Goal: Transaction & Acquisition: Purchase product/service

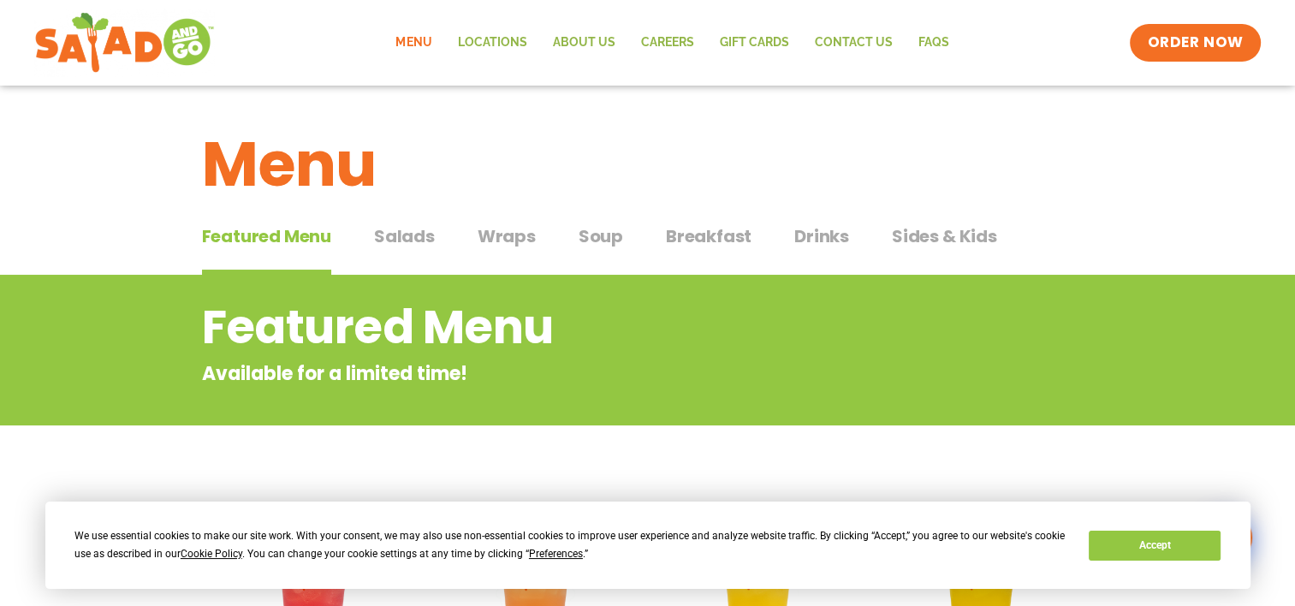
click at [413, 243] on span "Salads" at bounding box center [404, 236] width 61 height 26
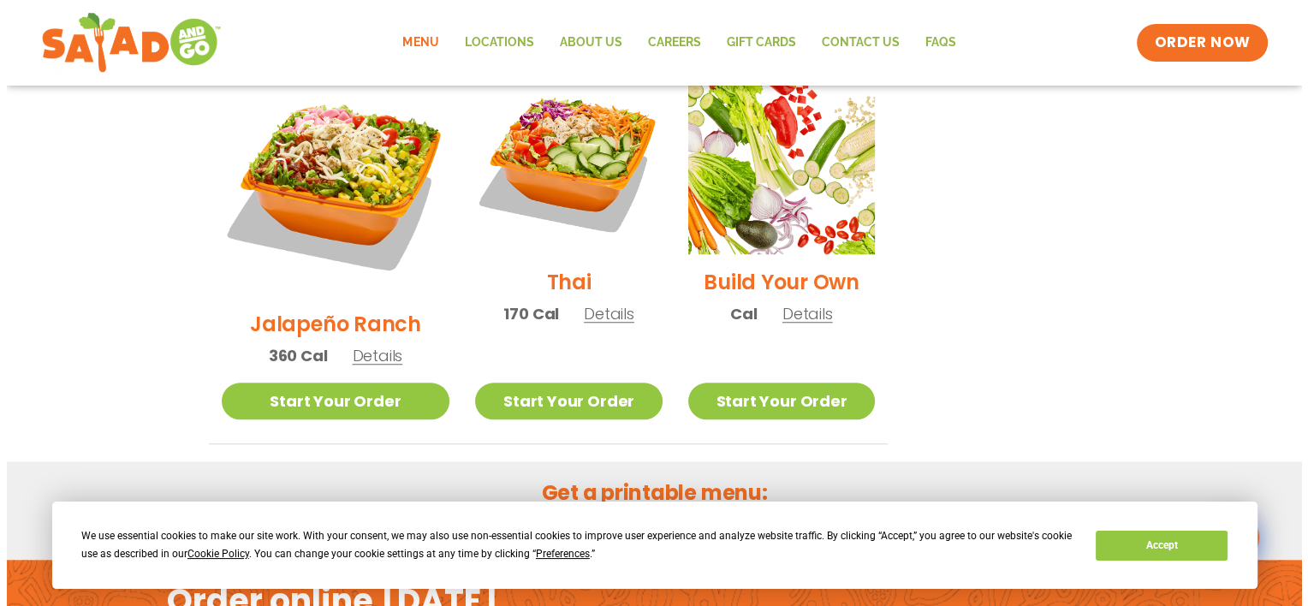
scroll to position [1284, 0]
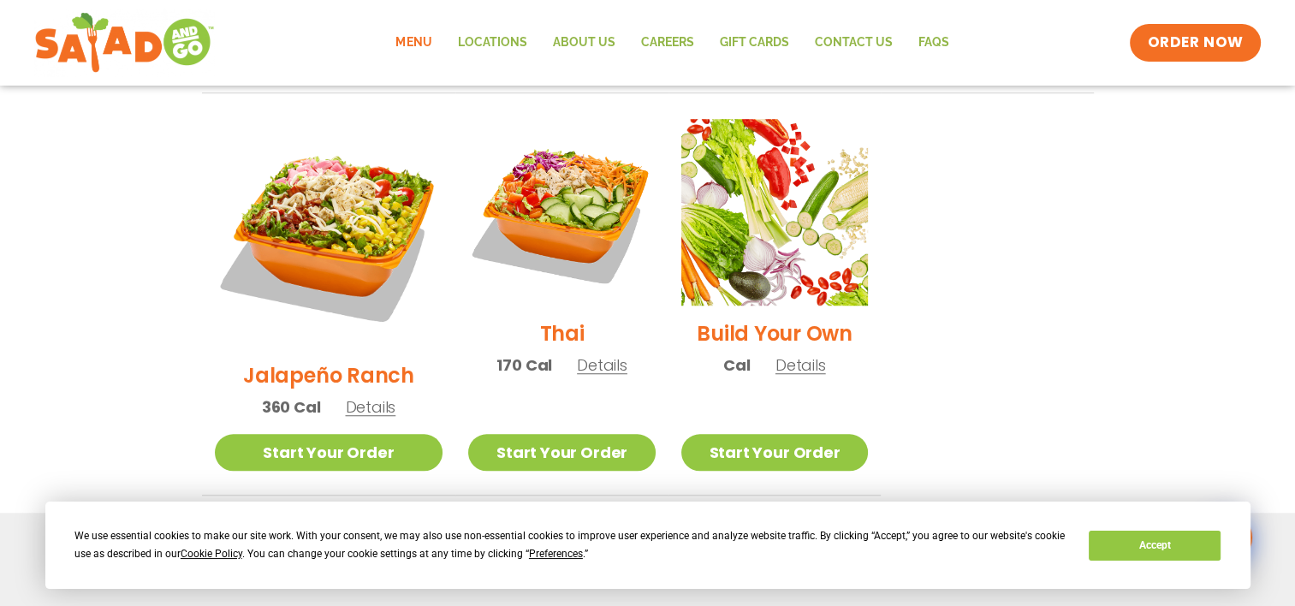
click at [355, 396] on span "Details" at bounding box center [370, 406] width 50 height 21
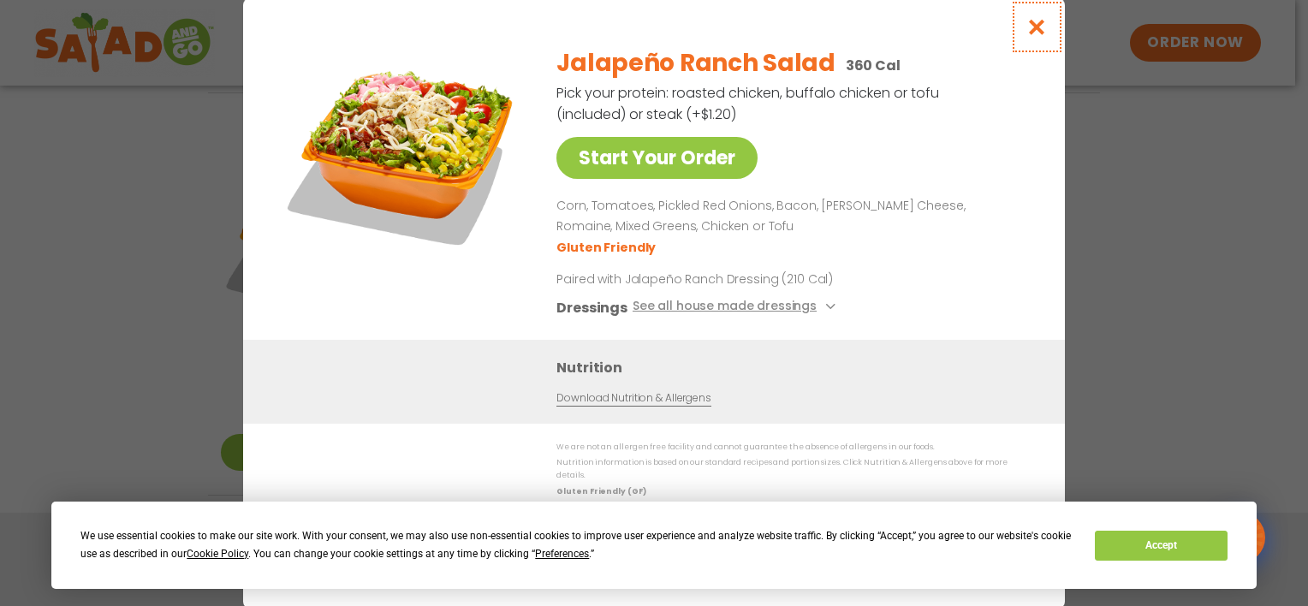
click at [1034, 30] on icon "Close modal" at bounding box center [1036, 27] width 21 height 18
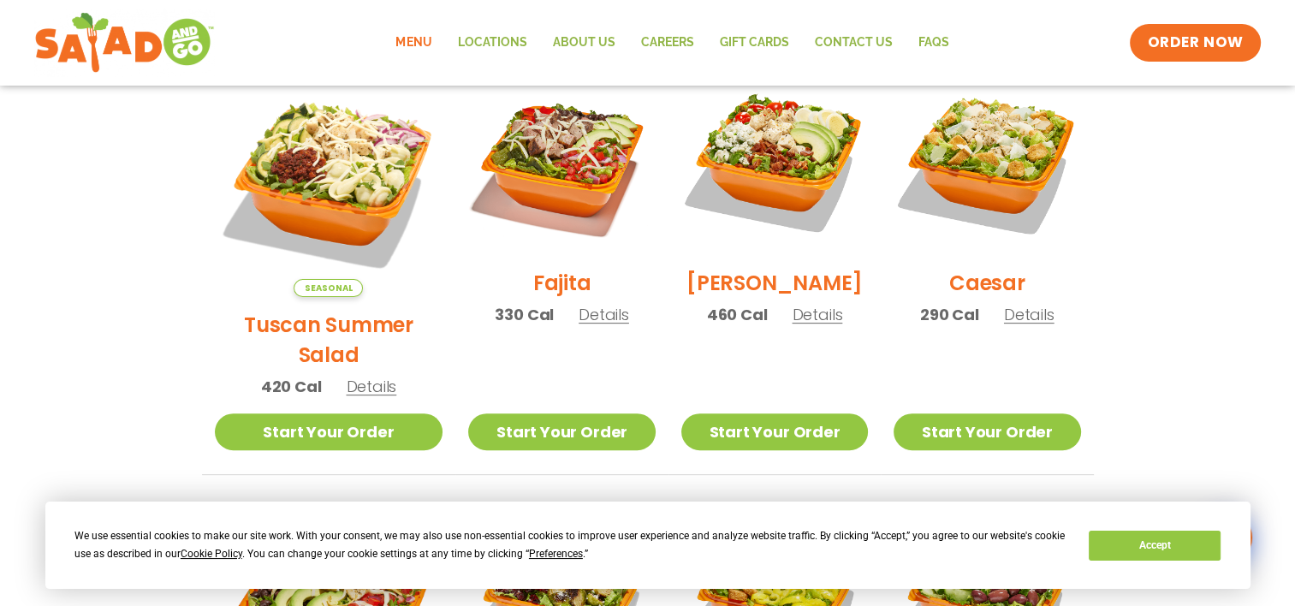
scroll to position [514, 0]
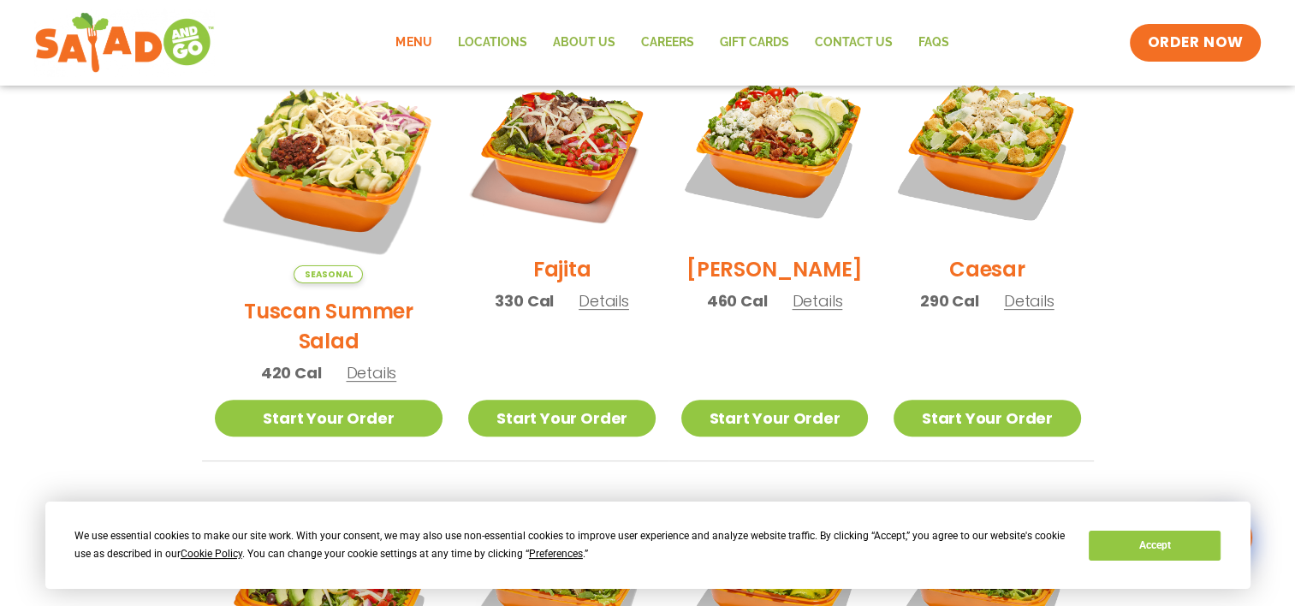
click at [579, 309] on span "Details" at bounding box center [604, 300] width 50 height 21
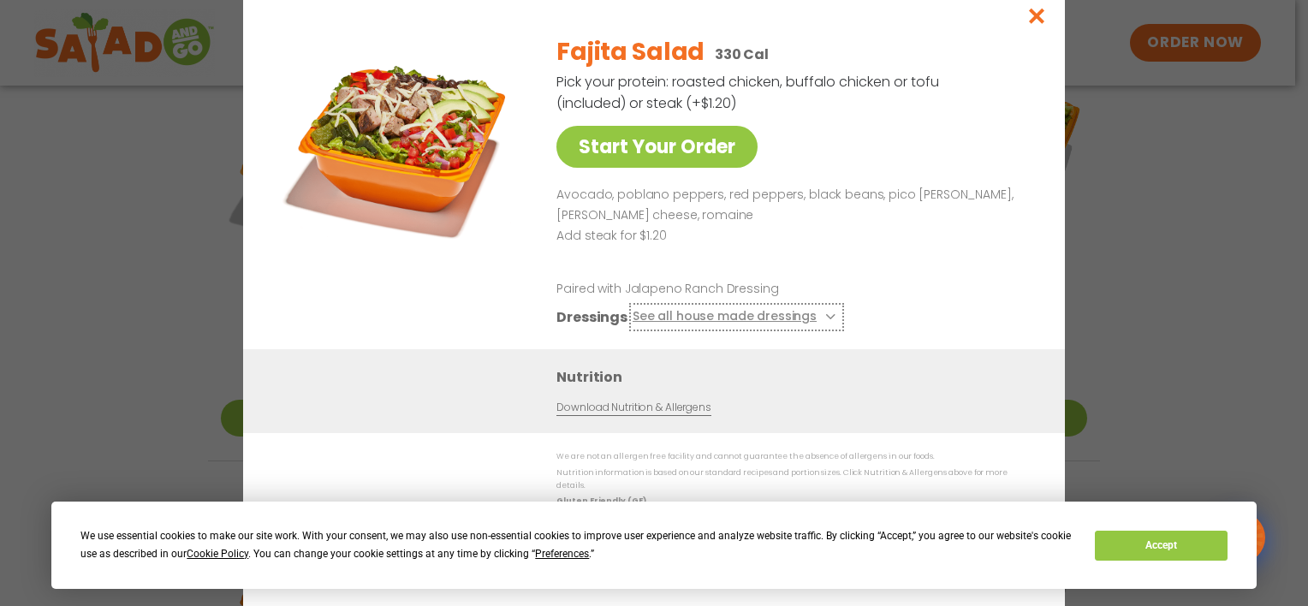
click at [733, 323] on button "See all house made dressings" at bounding box center [736, 317] width 208 height 21
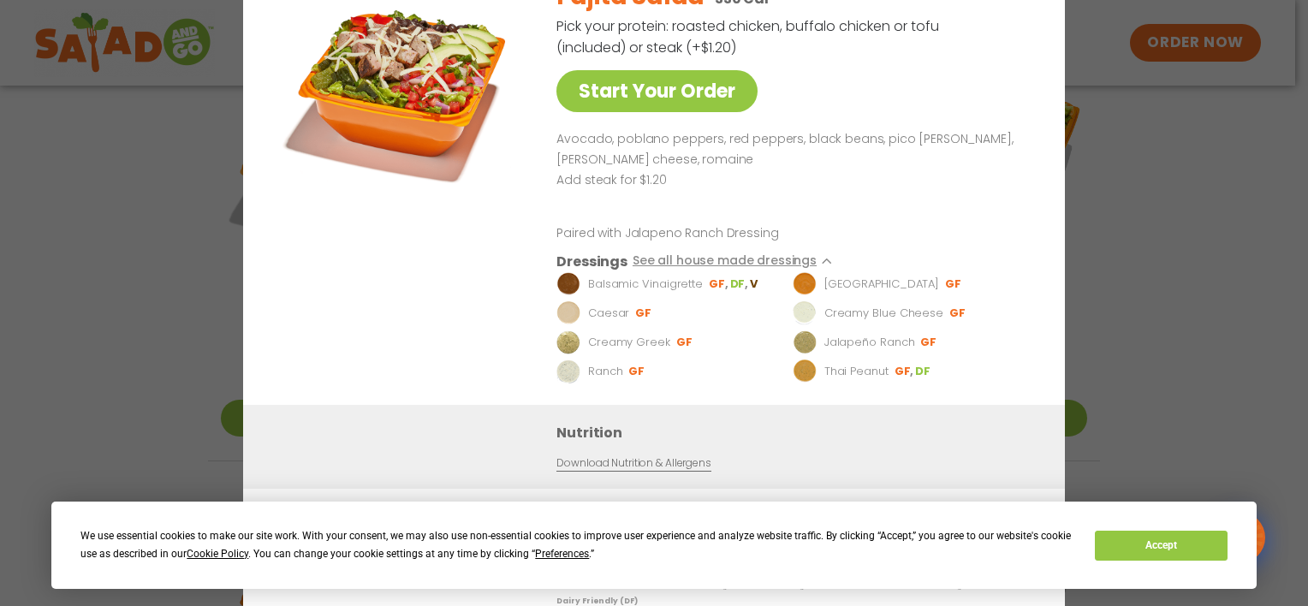
click at [986, 107] on div "Fajita Salad 330 Cal Pick your protein: roasted chicken, buffalo chicken or tof…" at bounding box center [789, 185] width 467 height 439
click at [156, 180] on div "Start Your Order Fajita Salad 330 Cal Pick your protein: roasted chicken, buffa…" at bounding box center [654, 303] width 1308 height 606
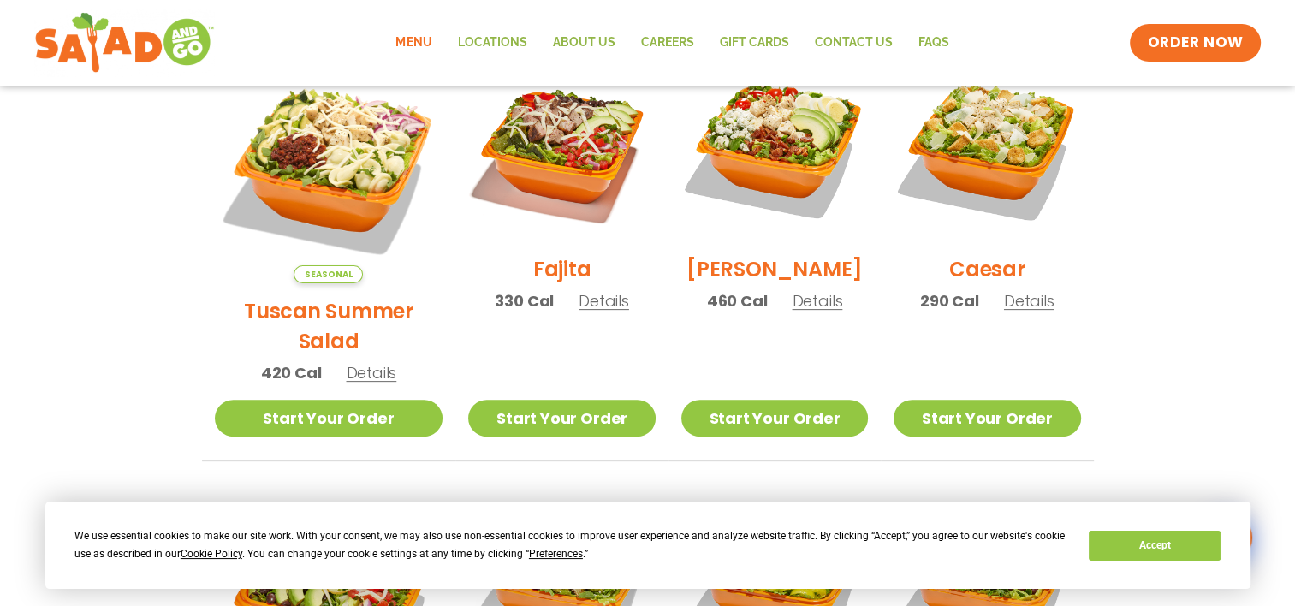
click at [350, 362] on span "Details" at bounding box center [371, 372] width 50 height 21
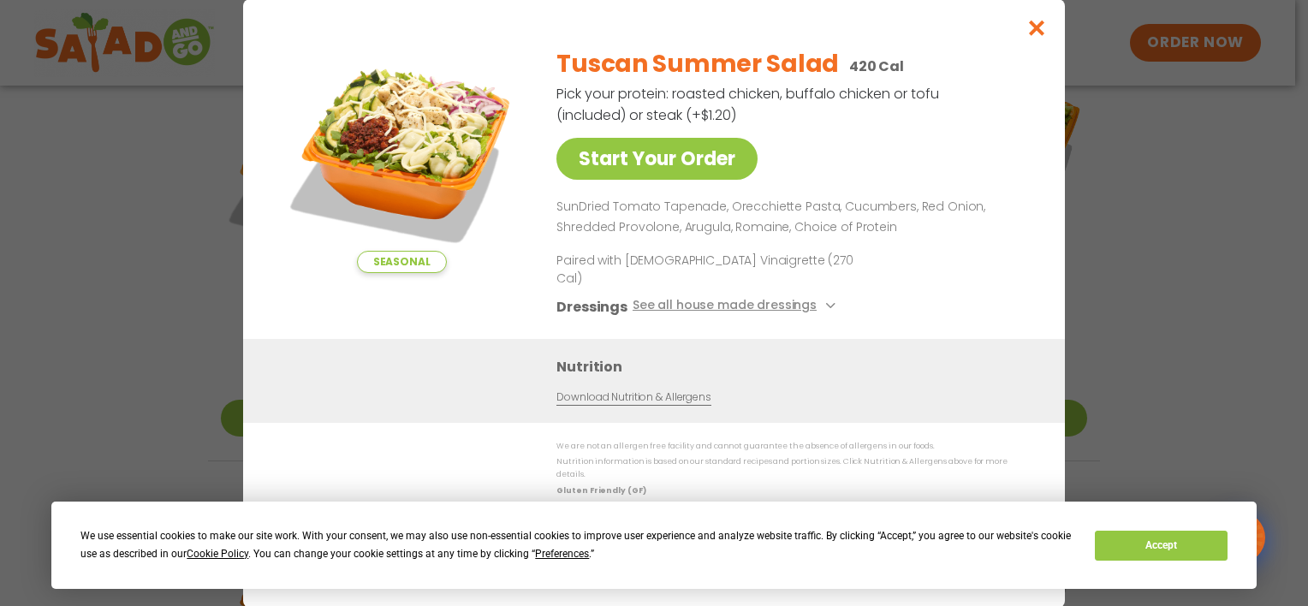
click at [145, 257] on div "Seasonal Start Your Order Tuscan Summer Salad 420 Cal Pick your protein: roaste…" at bounding box center [654, 303] width 1308 height 606
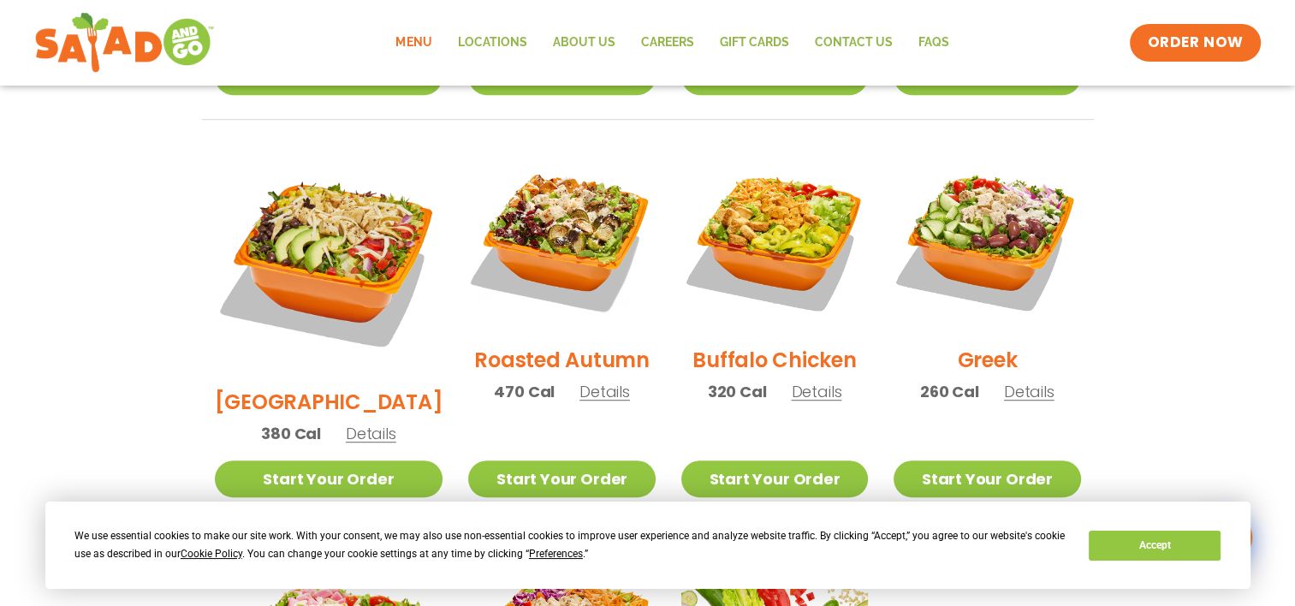
scroll to position [856, 0]
click at [579, 380] on span "Details" at bounding box center [604, 390] width 50 height 21
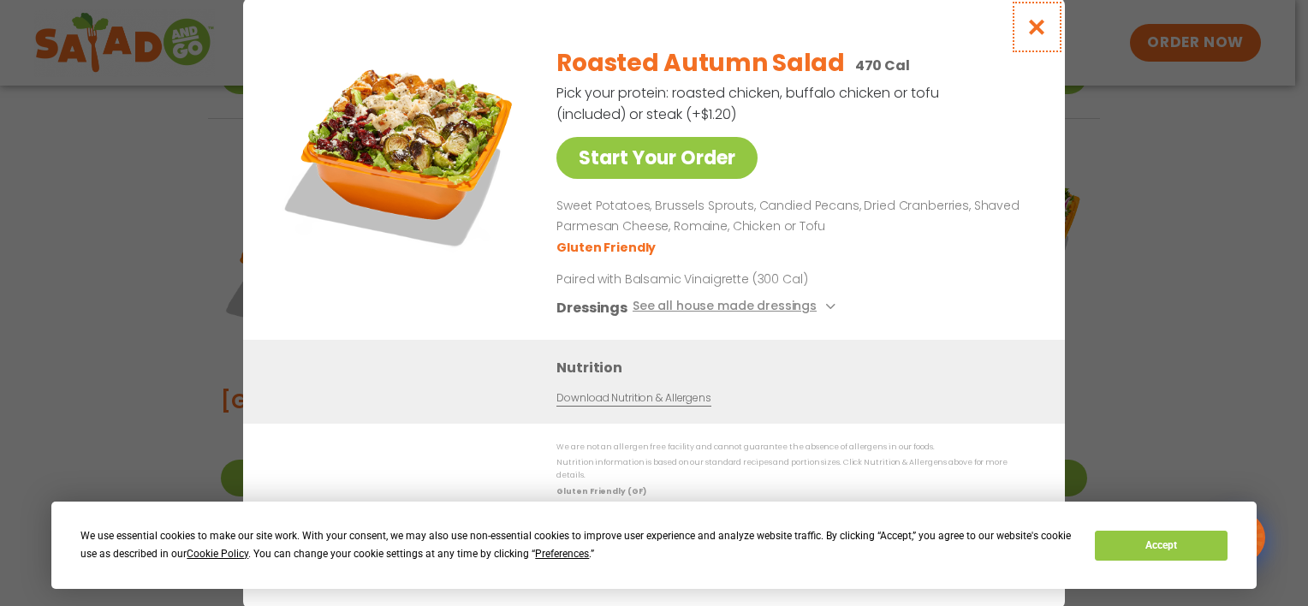
click at [1033, 31] on icon "Close modal" at bounding box center [1036, 27] width 21 height 18
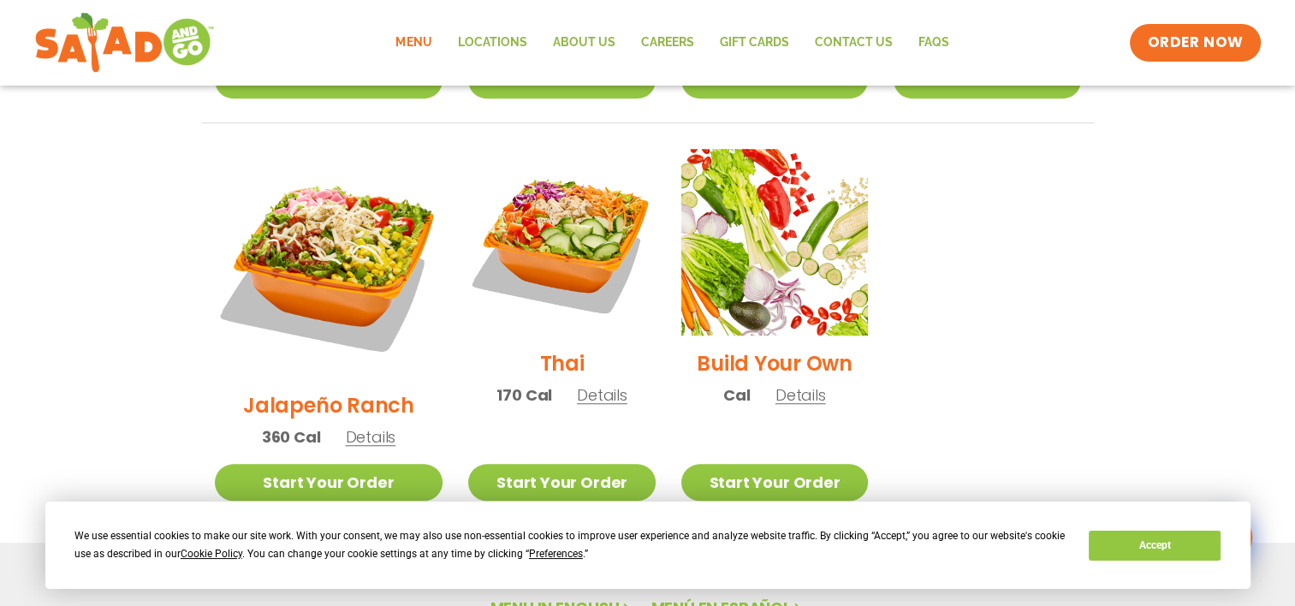
scroll to position [1284, 0]
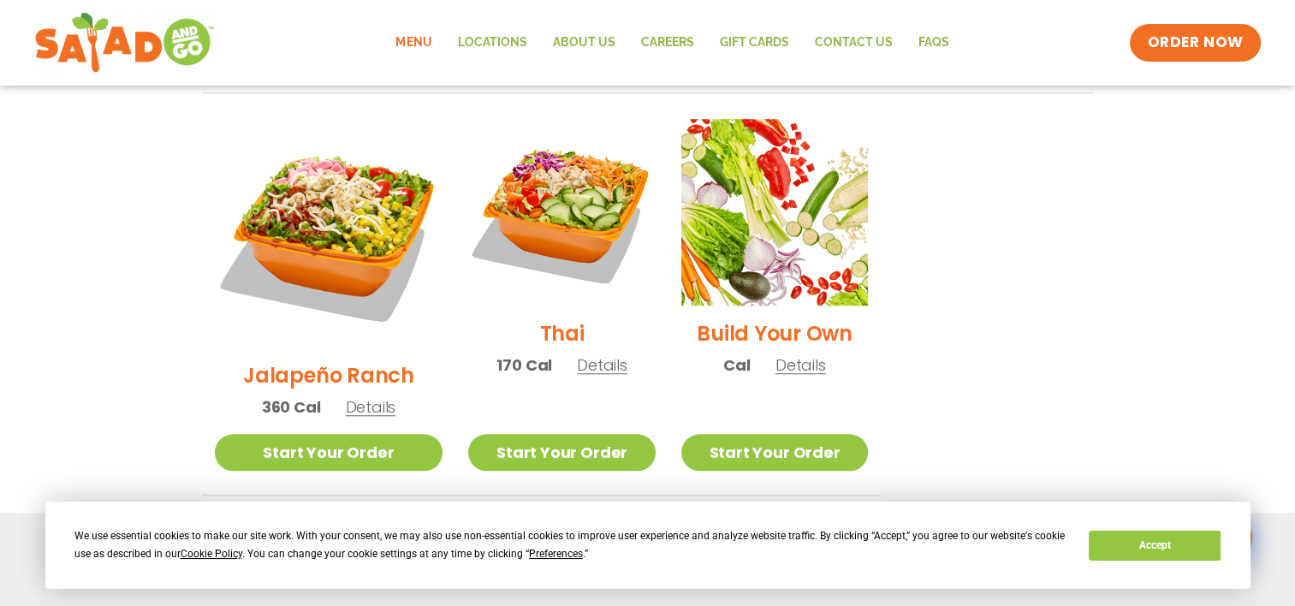
click at [347, 396] on span "Details" at bounding box center [370, 406] width 50 height 21
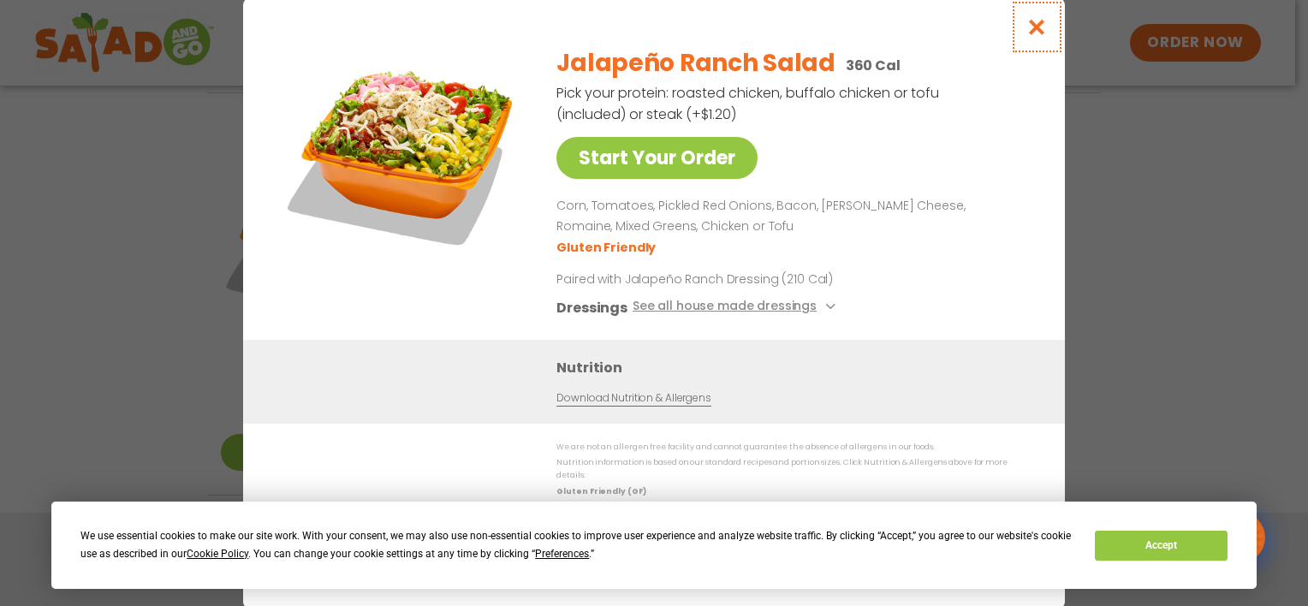
click at [1039, 34] on icon "Close modal" at bounding box center [1036, 27] width 21 height 18
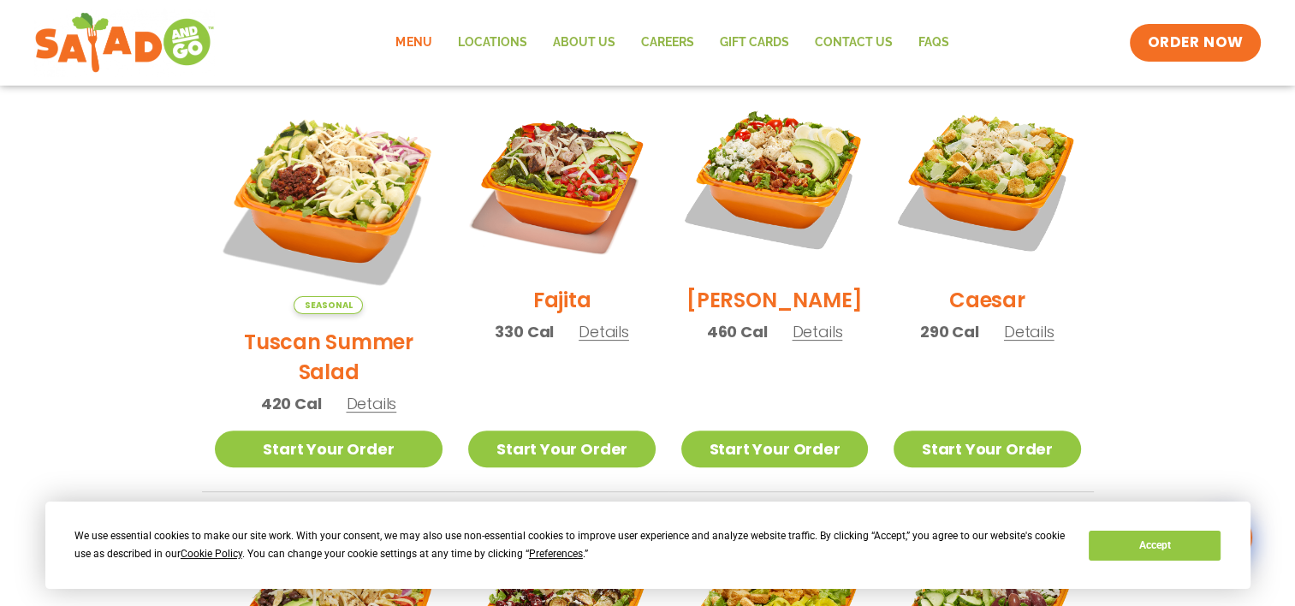
scroll to position [479, 0]
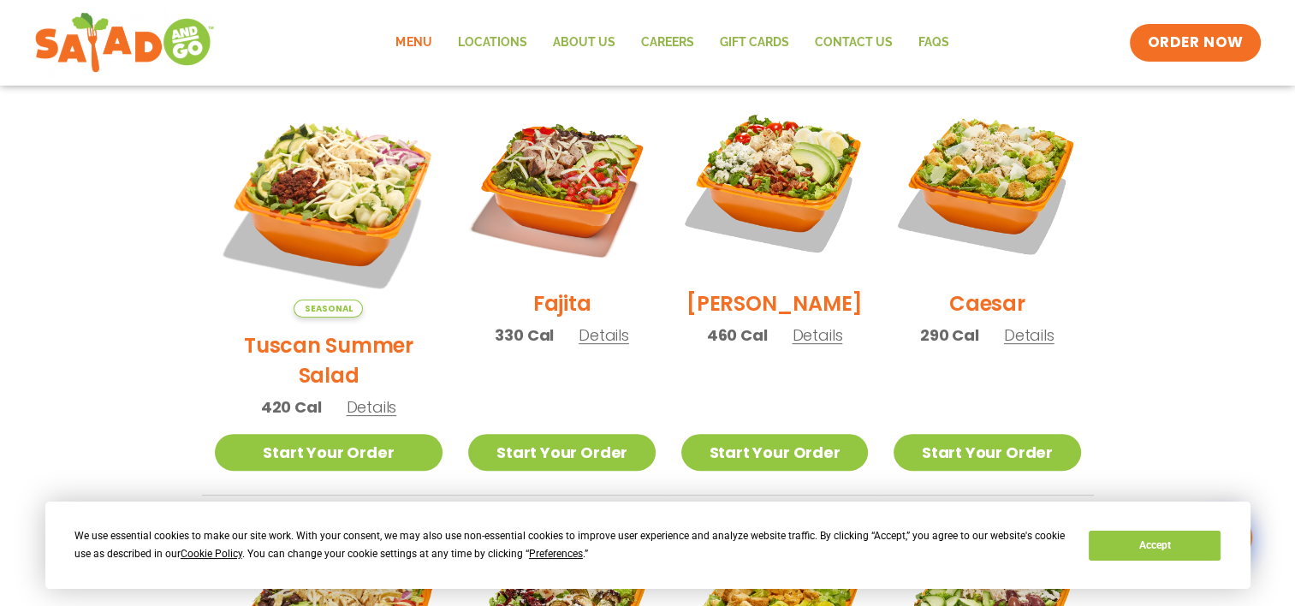
click at [579, 346] on span "Details" at bounding box center [604, 334] width 50 height 21
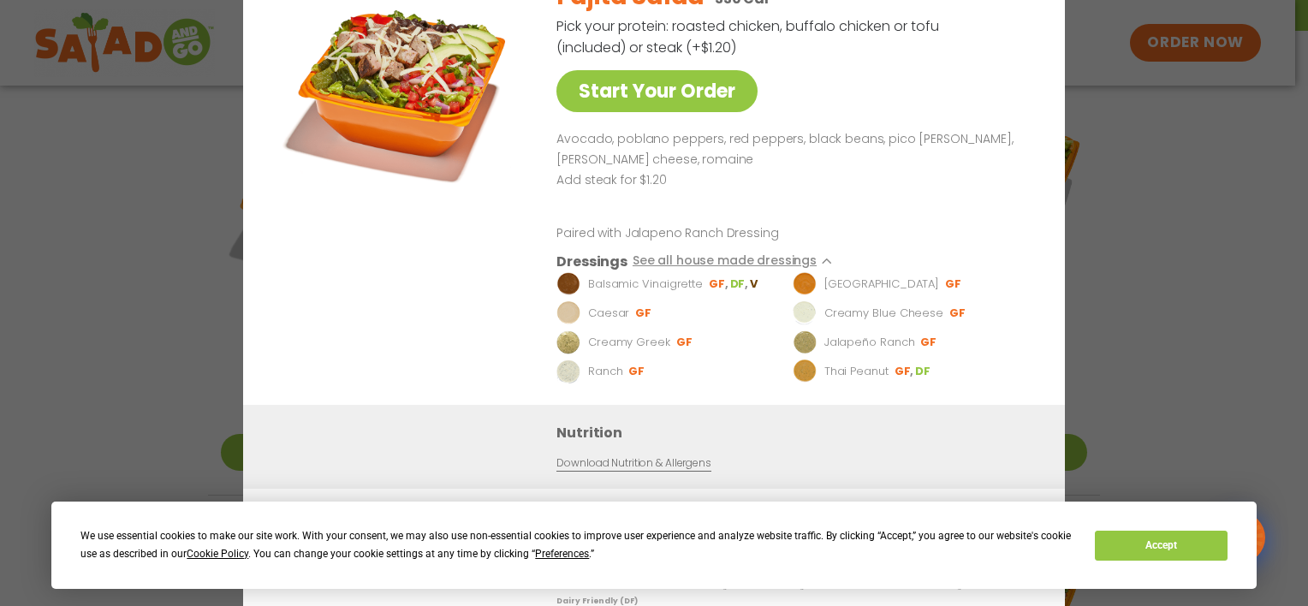
click at [440, 300] on div "Start Your Order" at bounding box center [401, 185] width 248 height 439
click at [140, 267] on div "Start Your Order Fajita Salad 330 Cal Pick your protein: roasted chicken, buffa…" at bounding box center [654, 303] width 1308 height 606
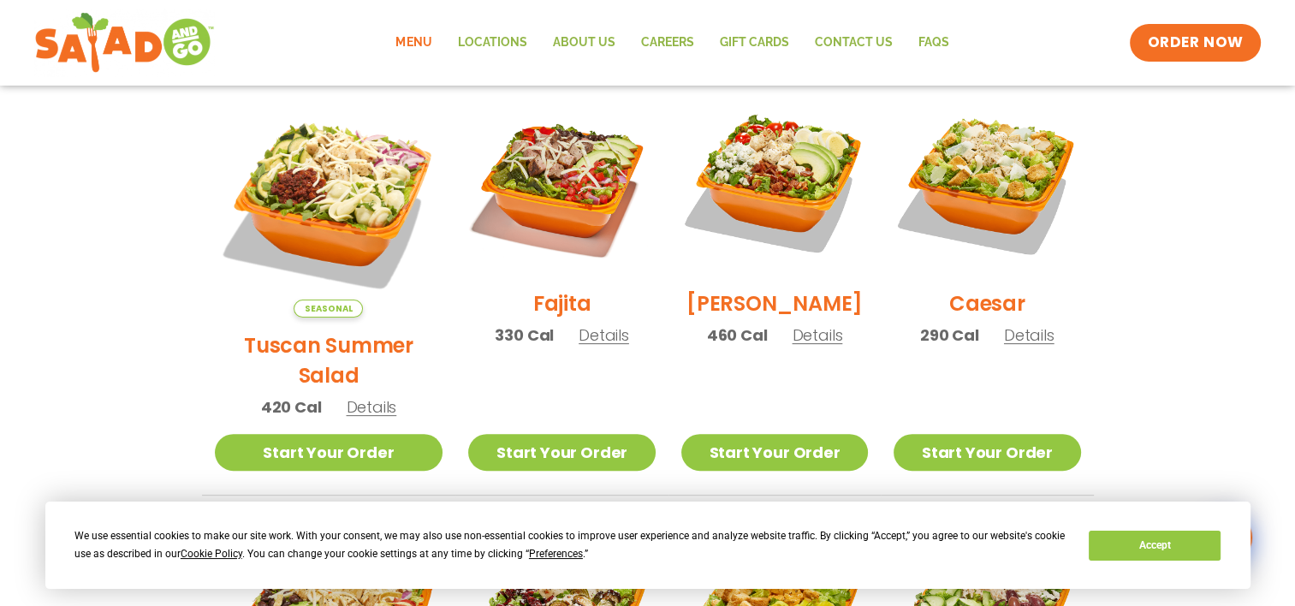
click at [811, 346] on span "Details" at bounding box center [817, 334] width 50 height 21
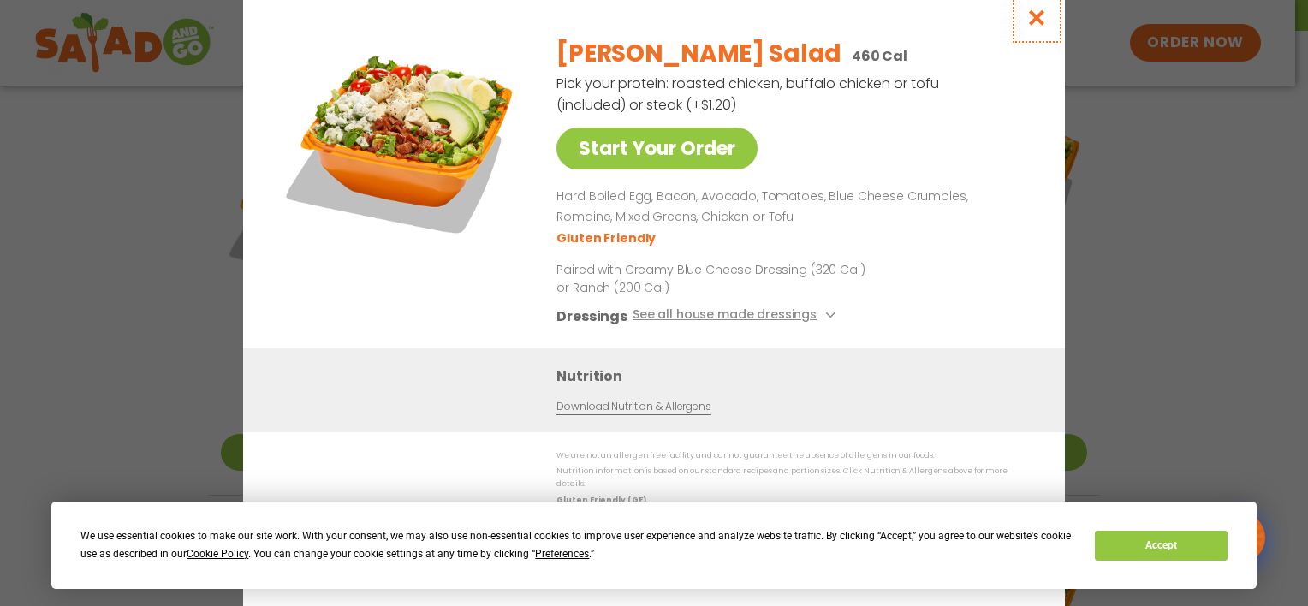
click at [1040, 26] on icon "Close modal" at bounding box center [1036, 18] width 21 height 18
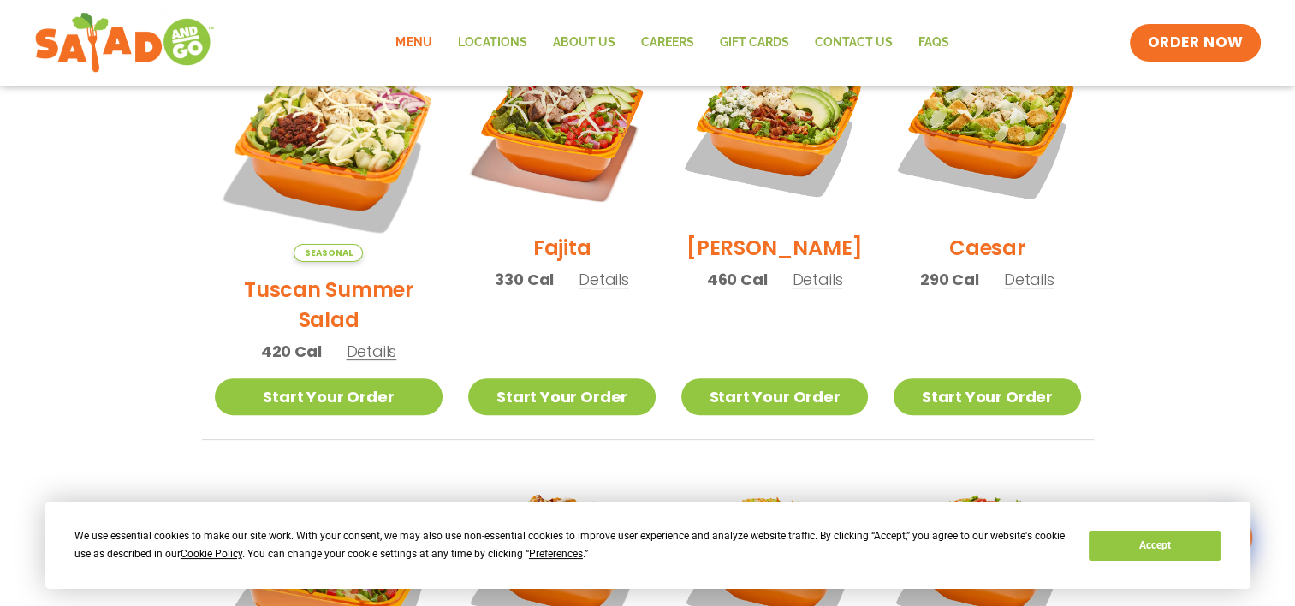
scroll to position [565, 0]
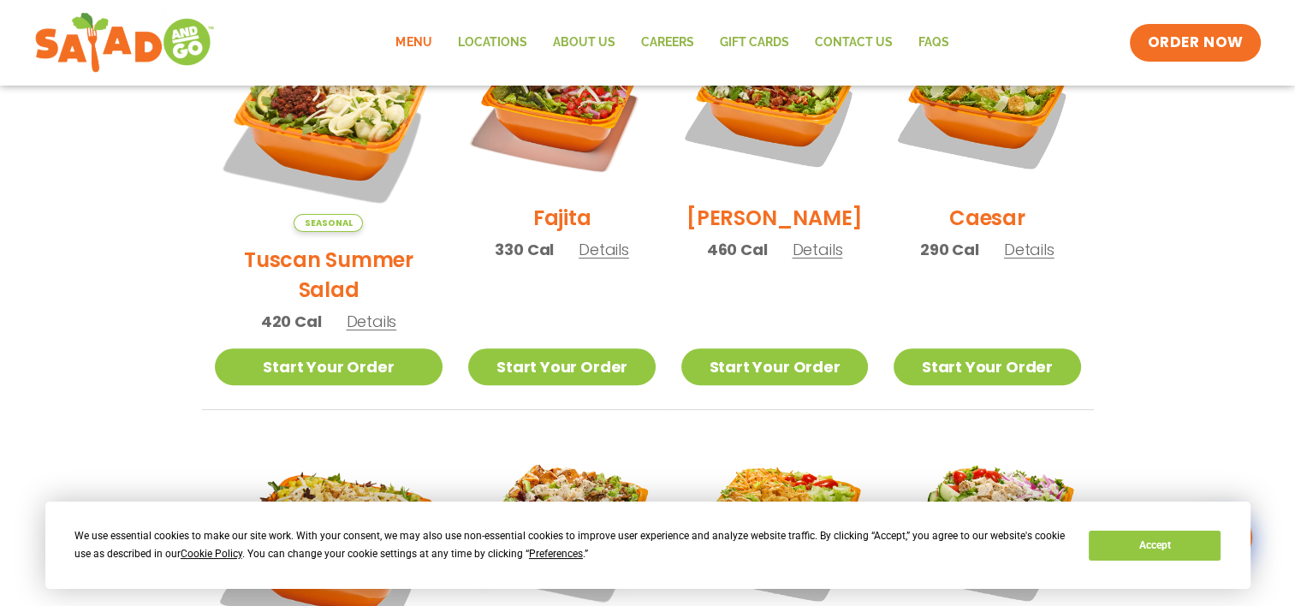
click at [359, 311] on span "Details" at bounding box center [371, 321] width 50 height 21
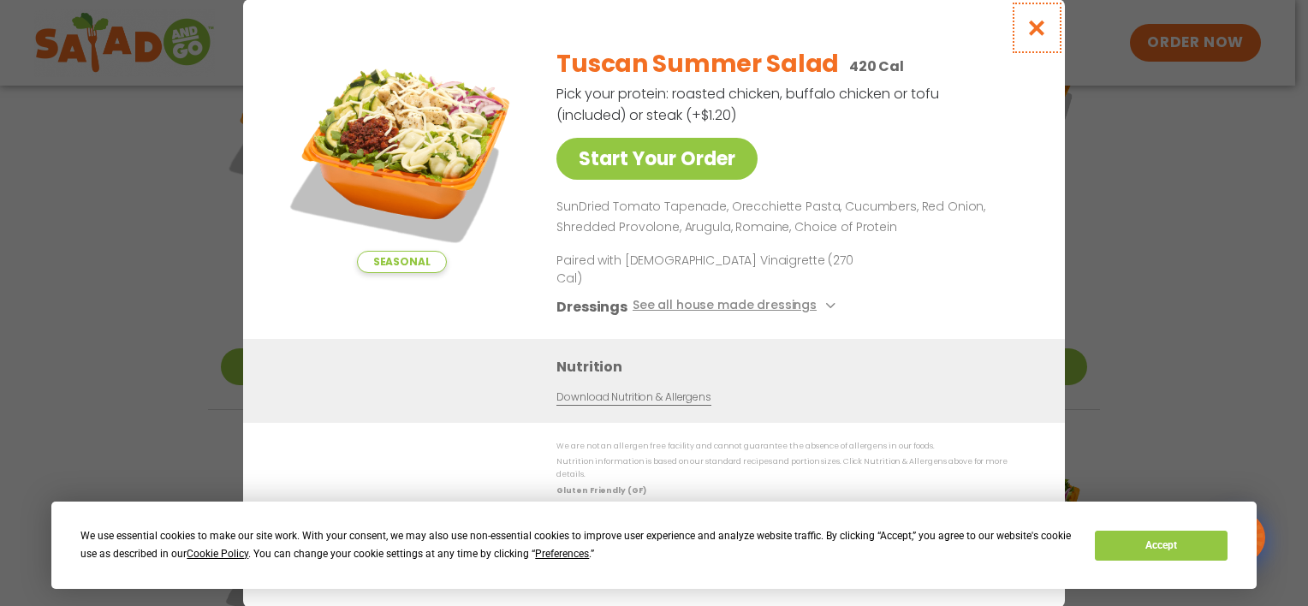
click at [1036, 37] on icon "Close modal" at bounding box center [1036, 28] width 21 height 18
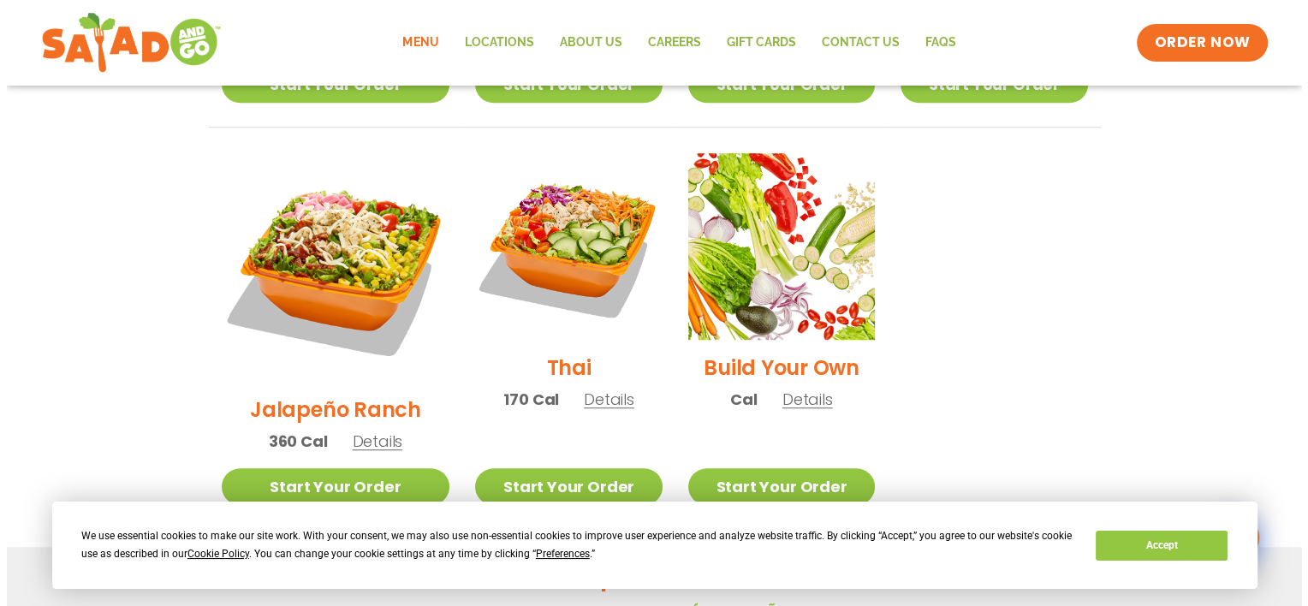
scroll to position [1164, 0]
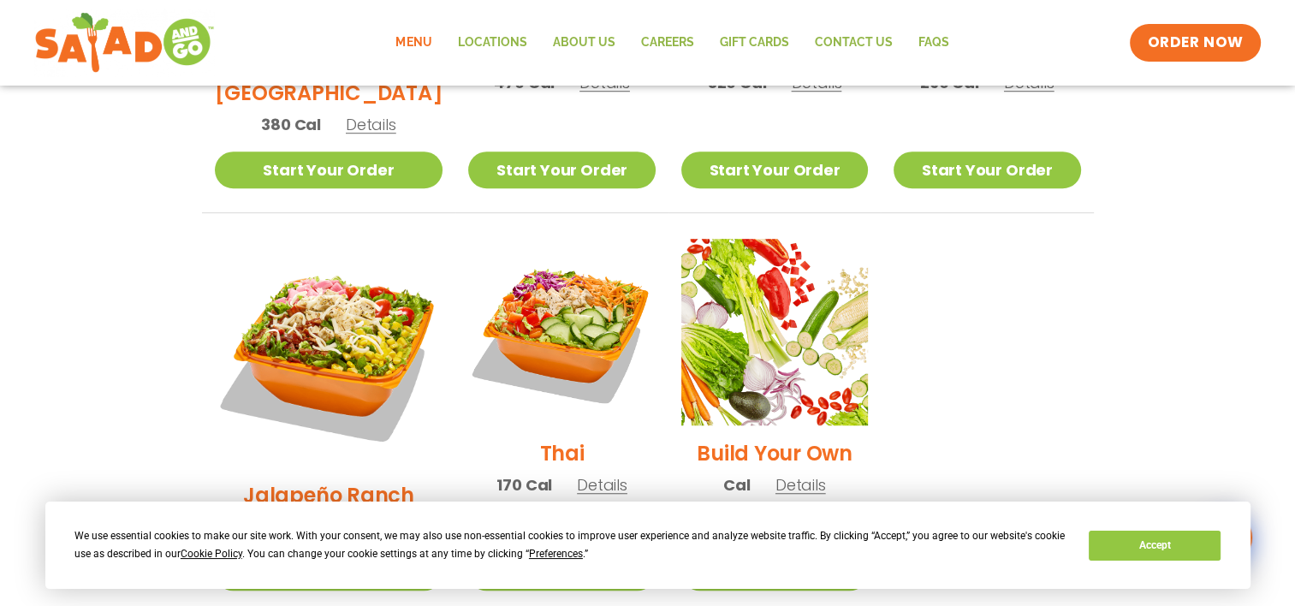
click at [354, 516] on span "Details" at bounding box center [370, 526] width 50 height 21
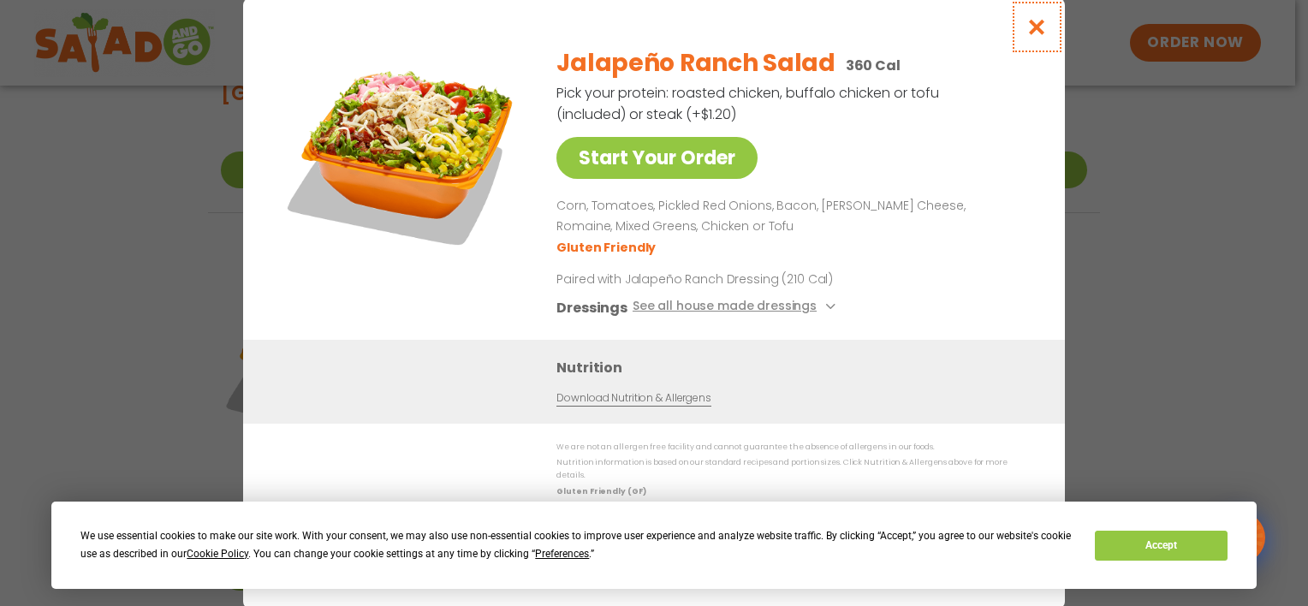
click at [1037, 33] on icon "Close modal" at bounding box center [1036, 27] width 21 height 18
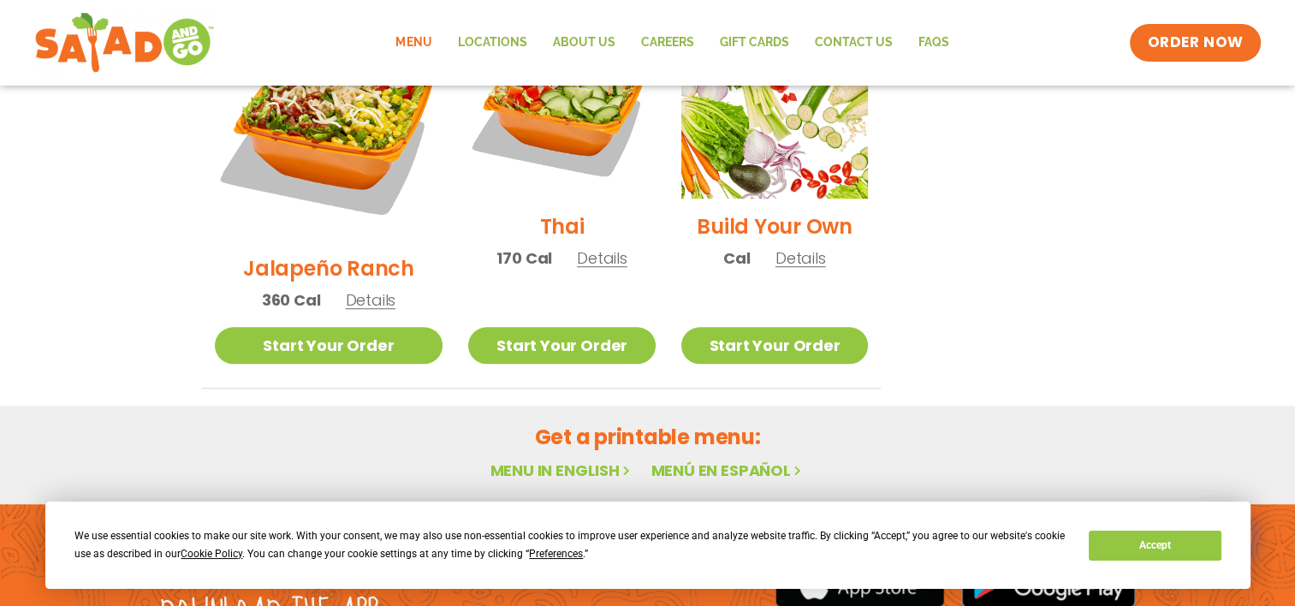
scroll to position [1421, 0]
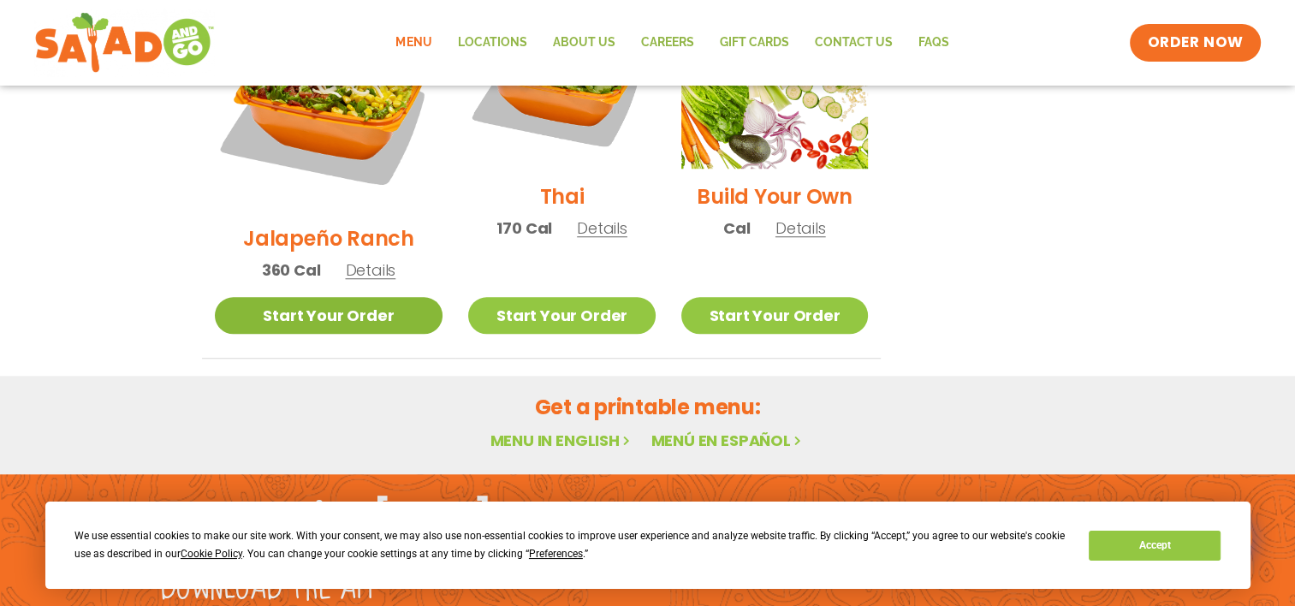
click at [335, 297] on link "Start Your Order" at bounding box center [329, 315] width 229 height 37
